Goal: Complete application form

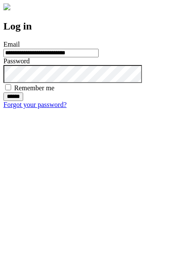
type input "**********"
click at [23, 101] on input "******" at bounding box center [13, 96] width 20 height 9
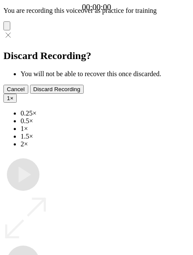
type input "**********"
